Goal: Find specific page/section: Find specific page/section

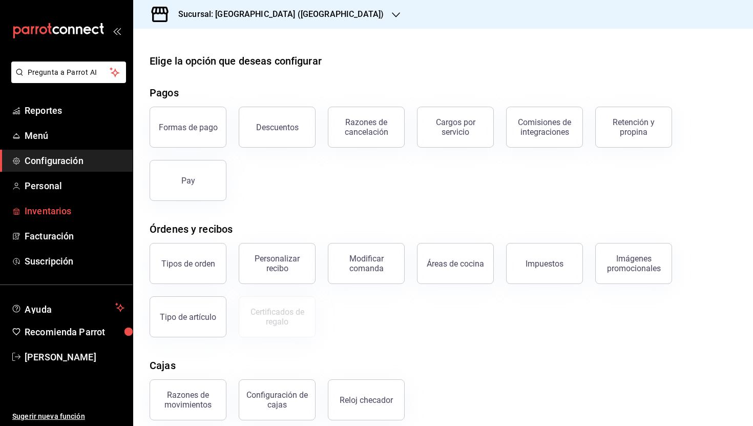
click at [44, 211] on span "Inventarios" at bounding box center [75, 211] width 100 height 14
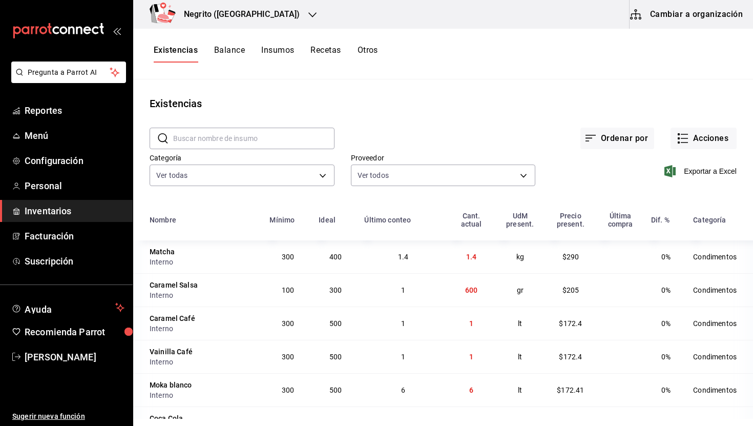
click at [680, 13] on button "Cambiar a organización" at bounding box center [687, 14] width 115 height 29
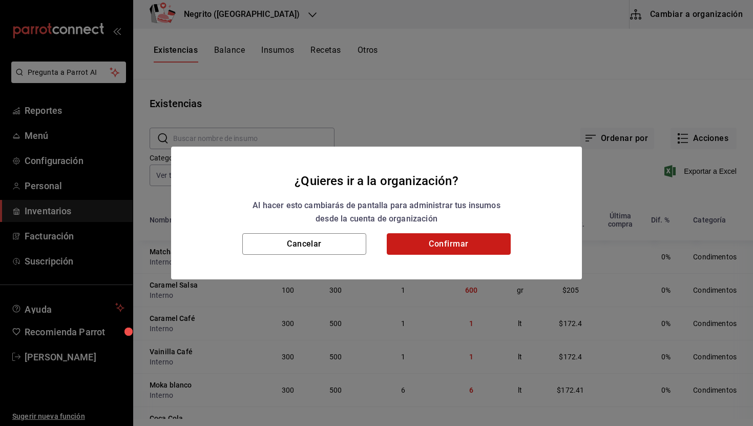
click at [452, 242] on button "Confirmar" at bounding box center [449, 244] width 124 height 22
